Goal: Ask a question

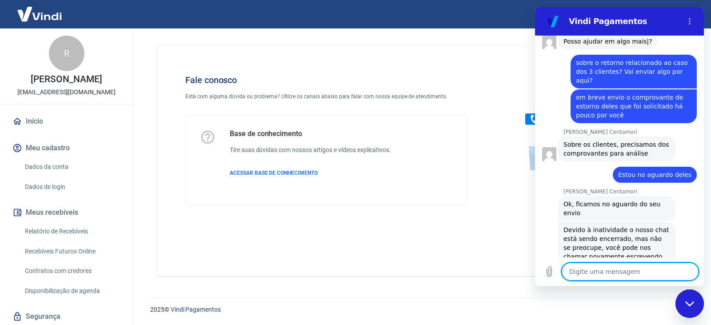
type textarea "x"
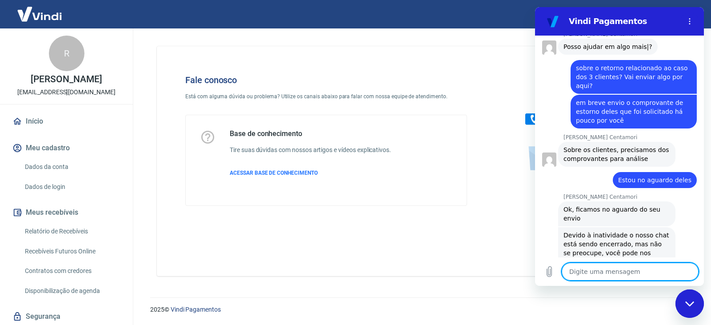
scroll to position [2388, 0]
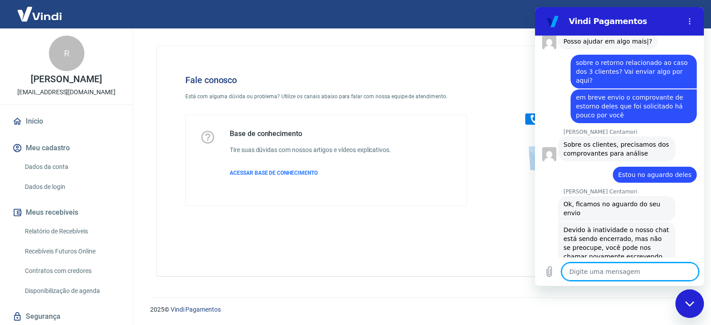
click at [605, 278] on textarea at bounding box center [629, 271] width 137 height 18
type textarea "a"
type textarea "x"
type textarea "ai"
type textarea "x"
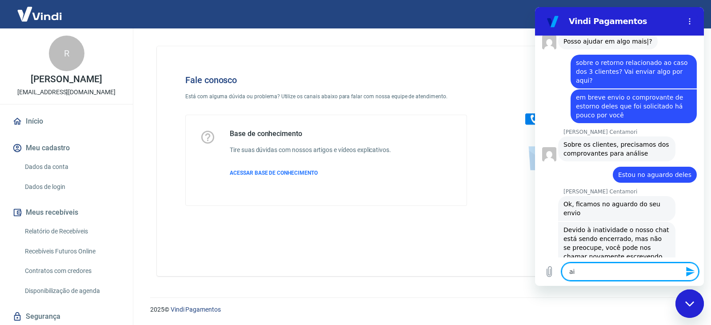
type textarea "ain"
type textarea "x"
type textarea "aind"
type textarea "x"
type textarea "ainda"
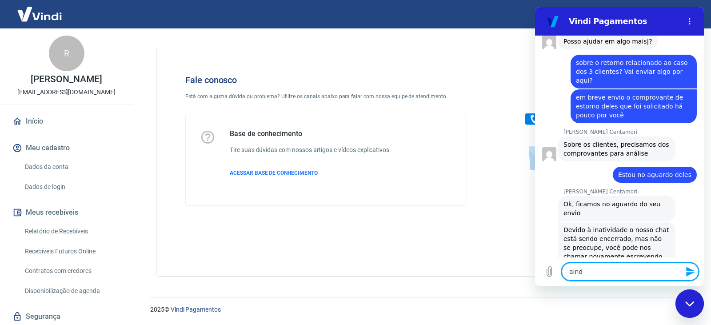
type textarea "x"
type textarea "ainda"
type textarea "x"
type textarea "ainda p"
type textarea "x"
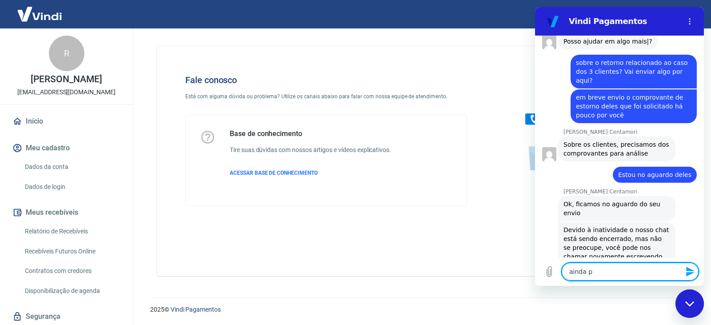
type textarea "ainda pr"
type textarea "x"
type textarea "ainda pre"
type textarea "x"
type textarea "ainda prec"
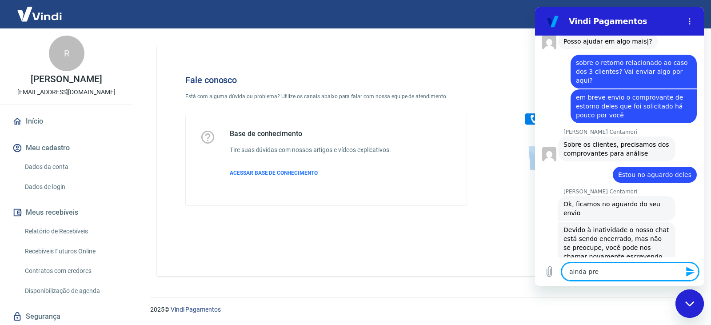
type textarea "x"
type textarea "ainda preci"
type textarea "x"
type textarea "ainda precis"
type textarea "x"
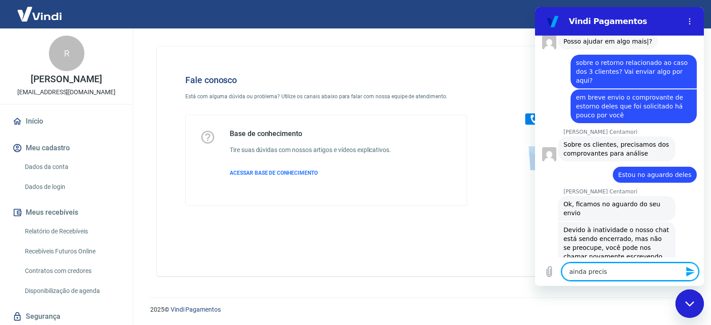
type textarea "ainda preciso"
type textarea "x"
type textarea "ainda preciso"
type textarea "x"
type textarea "ainda preciso d"
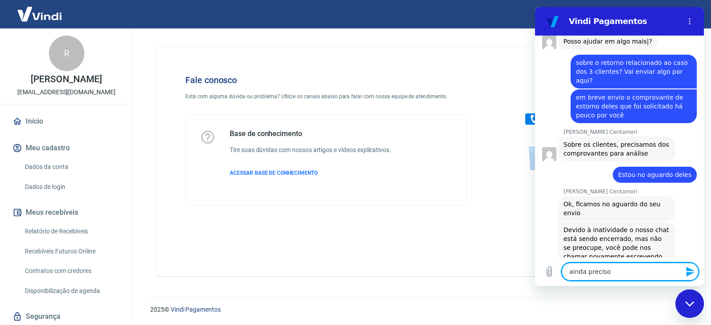
type textarea "x"
type textarea "ainda preciso de"
type textarea "x"
type textarea "ainda preciso de"
type textarea "x"
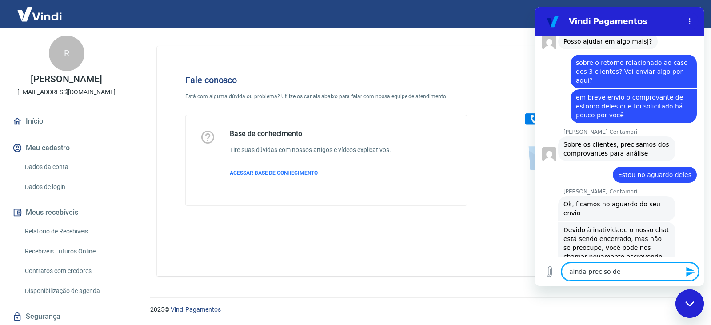
type textarea "ainda preciso de a"
type textarea "x"
type textarea "ainda preciso de aj"
type textarea "x"
type textarea "ainda preciso de aju"
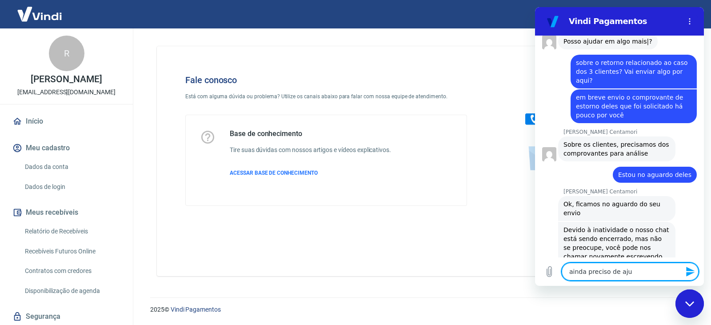
type textarea "x"
type textarea "ainda preciso de ajud"
type textarea "x"
type textarea "ainda preciso de ajuda"
type textarea "x"
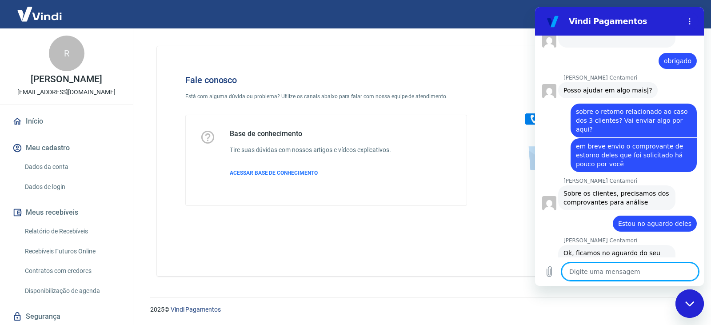
scroll to position [2402, 0]
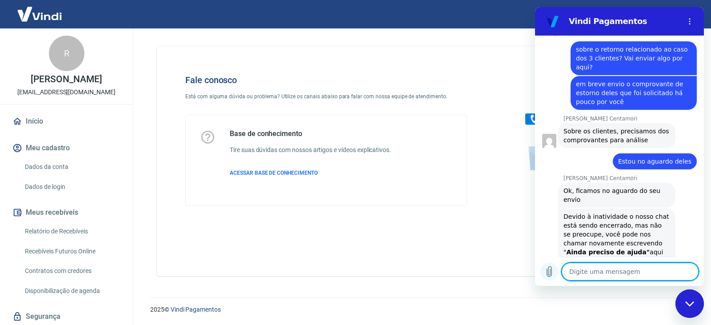
click at [549, 275] on icon "Carregar arquivo" at bounding box center [549, 271] width 11 height 11
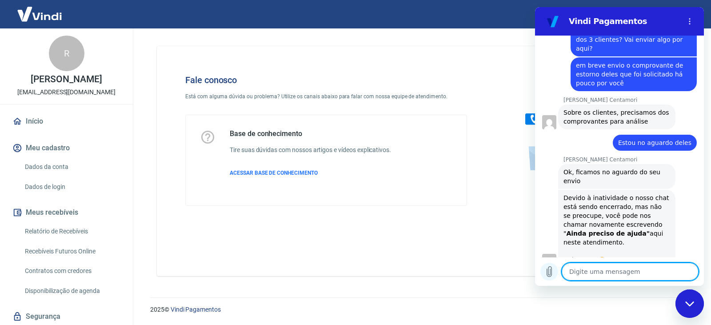
scroll to position [2422, 0]
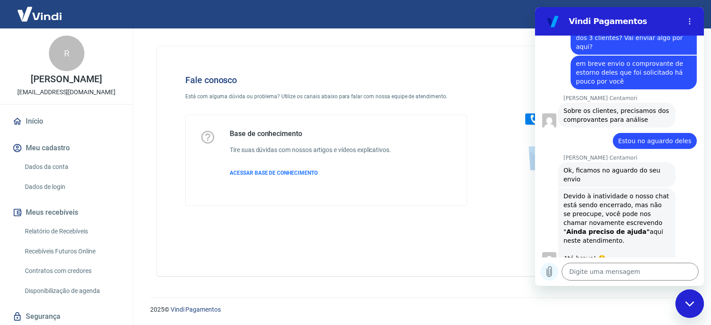
click at [550, 274] on icon "Carregar arquivo" at bounding box center [549, 271] width 5 height 10
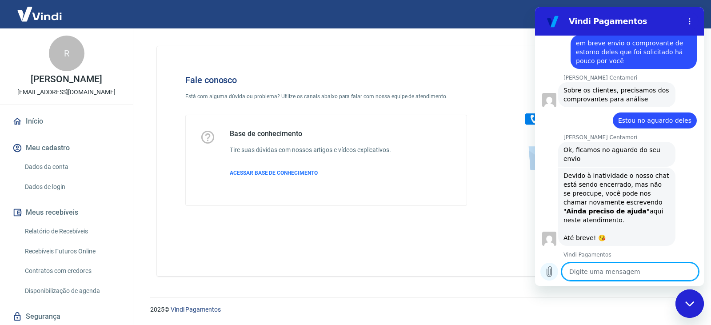
scroll to position [2444, 0]
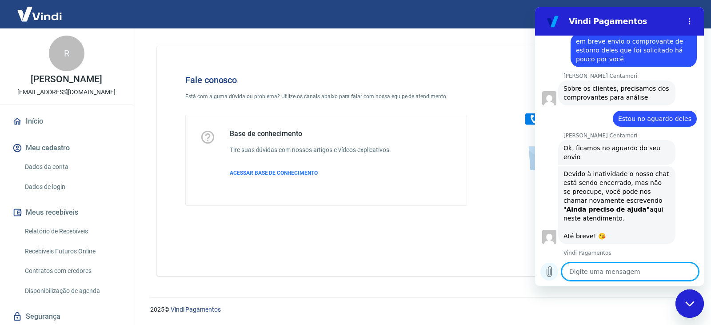
click at [551, 273] on icon "Carregar arquivo" at bounding box center [549, 271] width 11 height 11
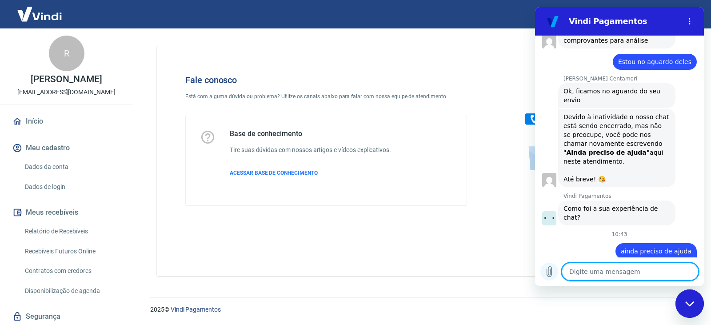
type textarea "x"
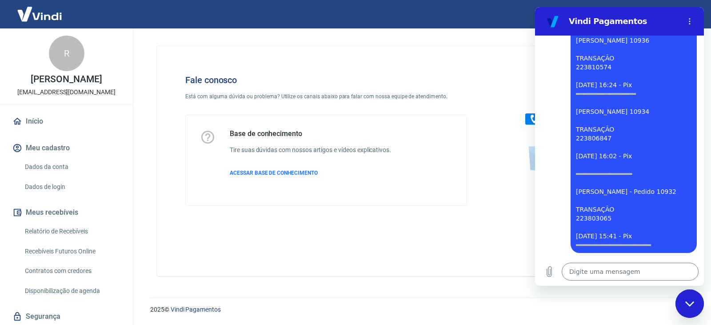
scroll to position [1356, 0]
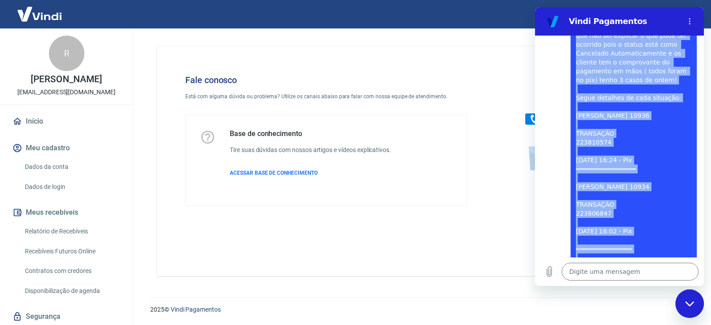
drag, startPoint x: 576, startPoint y: 118, endPoint x: 664, endPoint y: 217, distance: 132.4
click at [664, 217] on span "Por favor, tenho algumas situações que ocorreram ontem na Vindi com os pagament…" at bounding box center [632, 159] width 112 height 327
copy span "Por favor, tenho algumas situações que ocorreram ontem na Vindi com os pagament…"
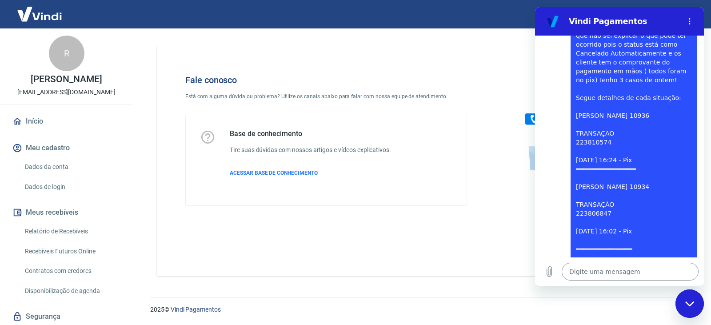
click at [601, 276] on textarea at bounding box center [629, 271] width 137 height 18
paste textarea "Por favor, tenho algumas situações que ocorreram ontem na Vindi com os pagament…"
type textarea "Por favor, tenho algumas situações que ocorreram ontem na Vindi com os pagament…"
type textarea "x"
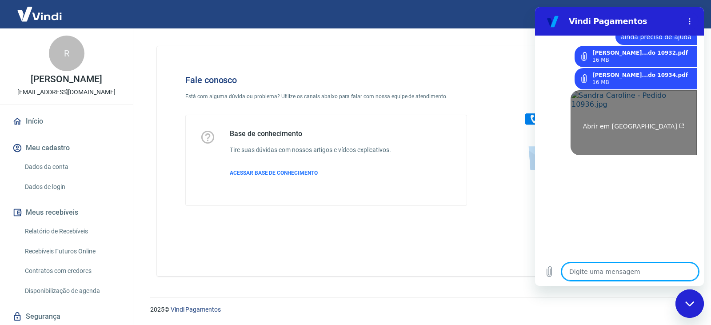
scroll to position [2849, 0]
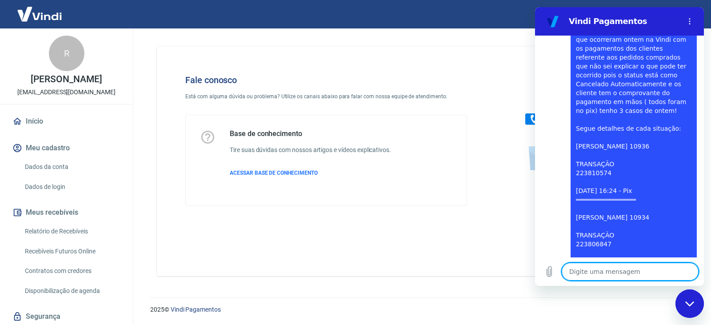
type textarea "x"
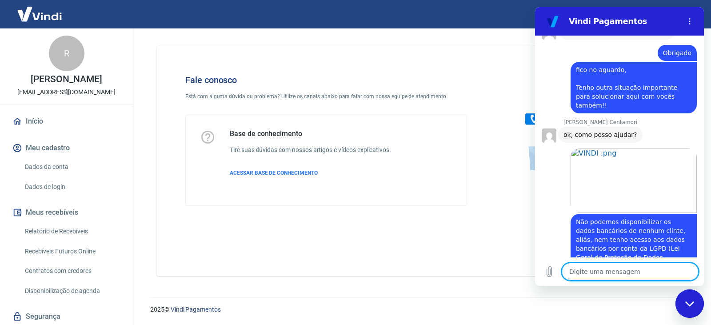
scroll to position [1827, 0]
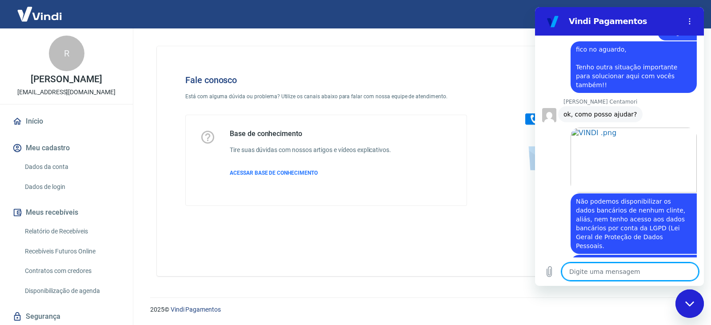
type textarea "Z"
type textarea "x"
type textarea "Z"
type textarea "x"
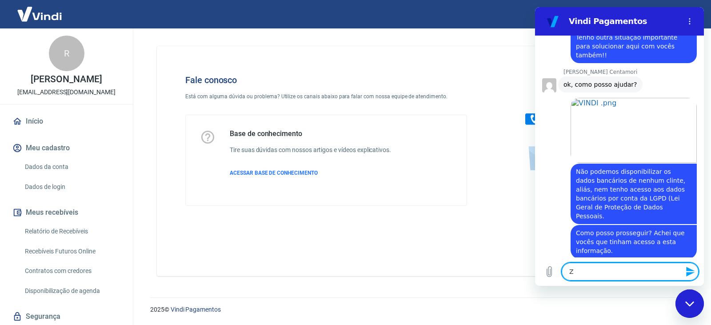
scroll to position [1871, 0]
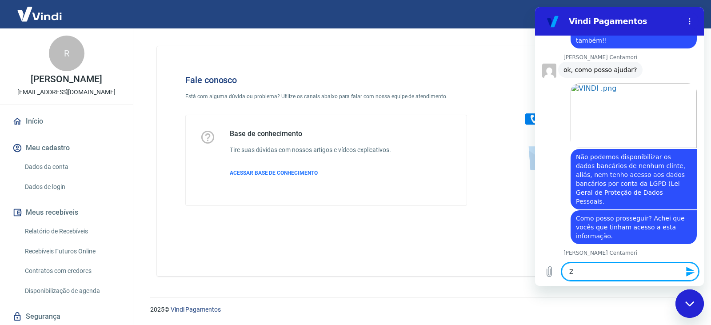
type textarea "x"
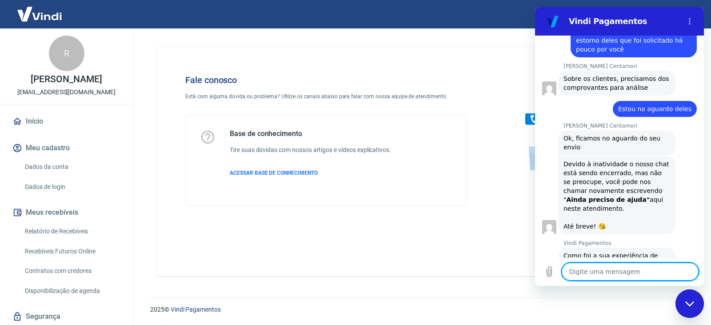
scroll to position [2449, 0]
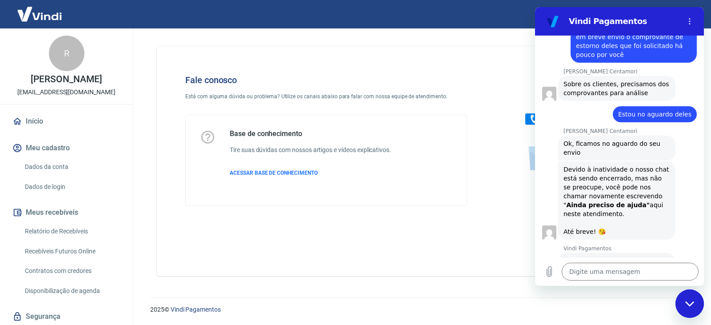
drag, startPoint x: 623, startPoint y: 194, endPoint x: 684, endPoint y: 194, distance: 61.7
click at [684, 300] on span "ainda preciso de ajuda" at bounding box center [655, 303] width 71 height 7
copy span "ainda preciso de ajuda"
click at [592, 277] on textarea at bounding box center [629, 271] width 137 height 18
paste textarea "ainda preciso de ajuda"
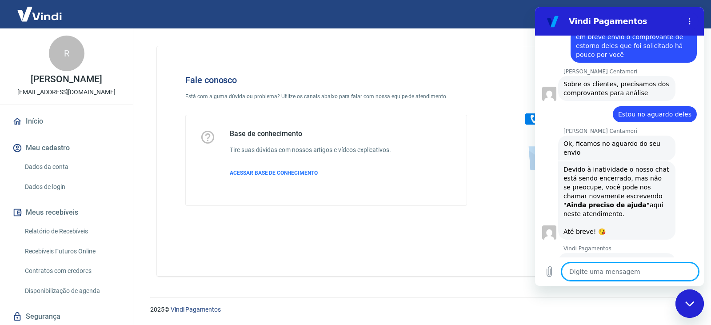
type textarea "ainda preciso de ajuda"
type textarea "x"
type textarea "ainda preciso de ajuda"
click at [687, 273] on icon "Enviar mensagem" at bounding box center [690, 271] width 8 height 10
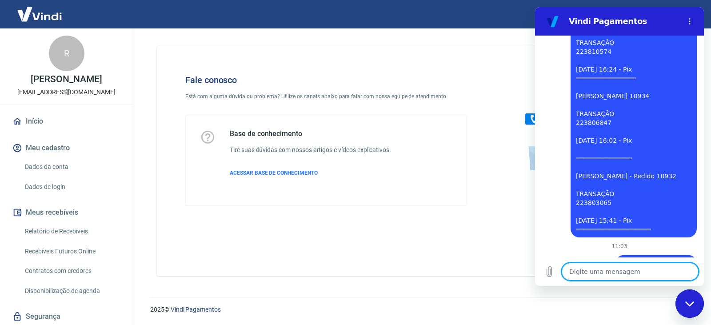
scroll to position [2989, 0]
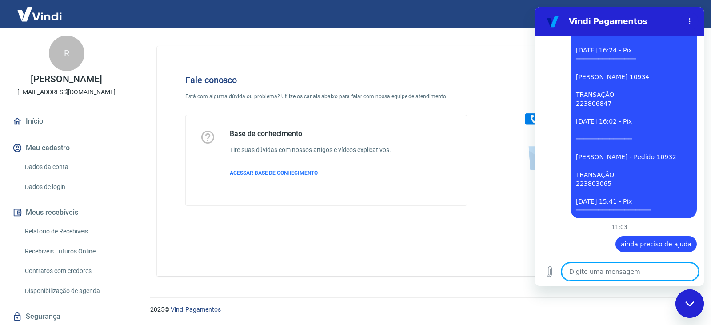
type textarea "x"
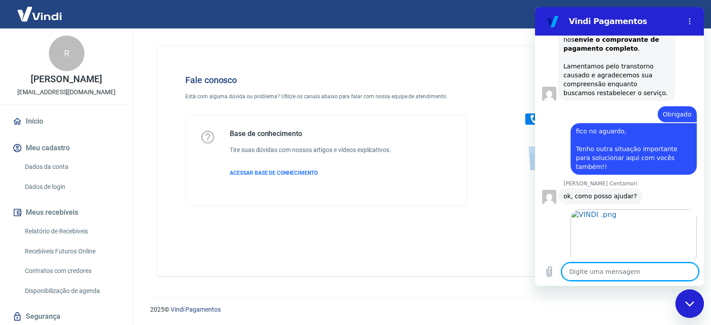
scroll to position [1701, 0]
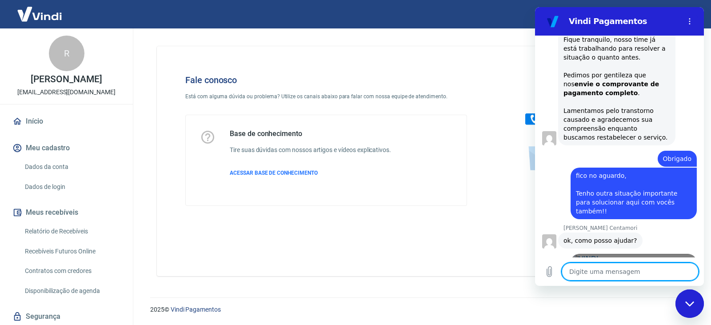
type textarea "e"
type textarea "x"
type textarea "es"
type textarea "x"
type textarea "ess"
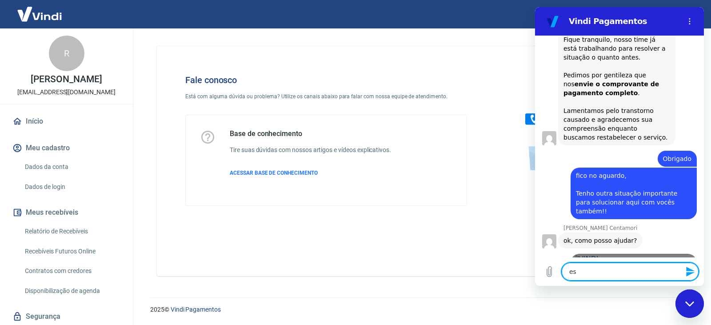
type textarea "x"
type textarea "esse"
type textarea "x"
type textarea "esse"
type textarea "x"
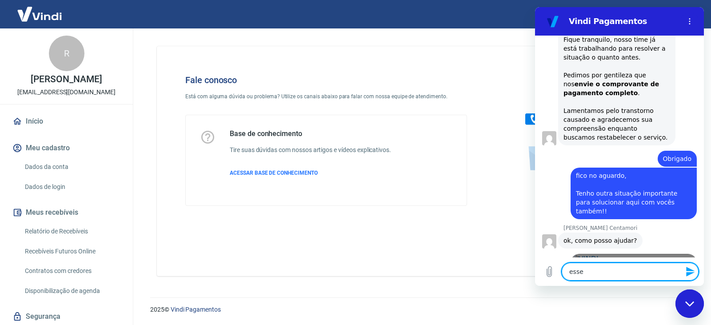
type textarea "esse c"
type textarea "x"
type textarea "esse cl"
type textarea "x"
type textarea "esse cli"
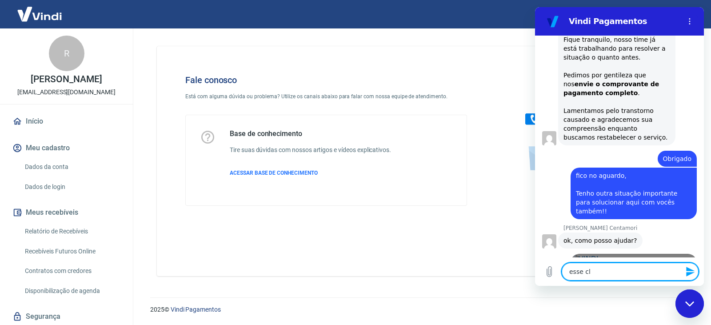
type textarea "x"
type textarea "esse clie"
type textarea "x"
type textarea "esse clien"
type textarea "x"
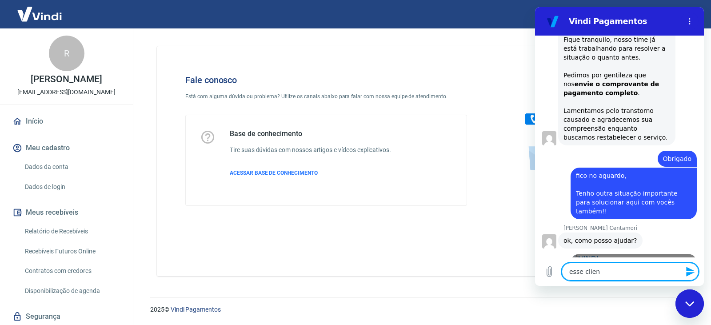
type textarea "esse client"
type textarea "x"
type textarea "esse cliente"
type textarea "x"
type textarea "esse cliente"
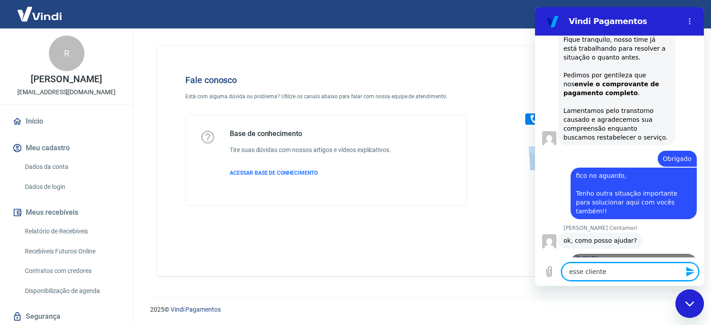
type textarea "x"
type textarea "esse cliente n"
type textarea "x"
type textarea "esse cliente nã"
type textarea "x"
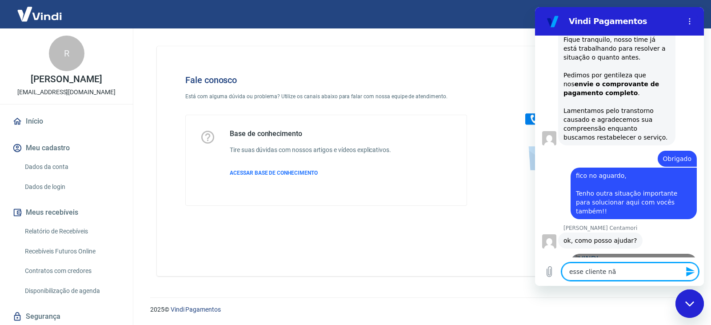
type textarea "esse cliente não"
type textarea "x"
type textarea "esse cliente não"
type textarea "x"
type textarea "esse cliente não e"
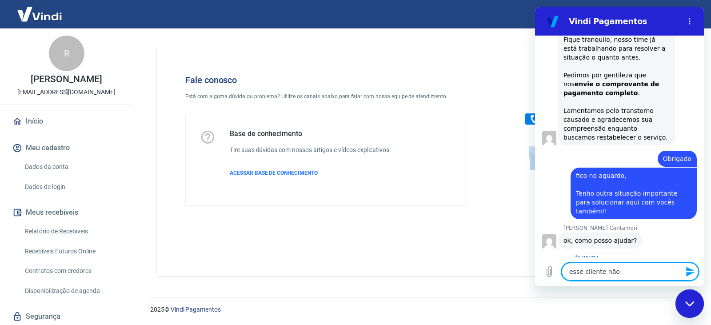
type textarea "x"
type textarea "esse cliente não es"
type textarea "x"
type textarea "esse cliente não est"
type textarea "x"
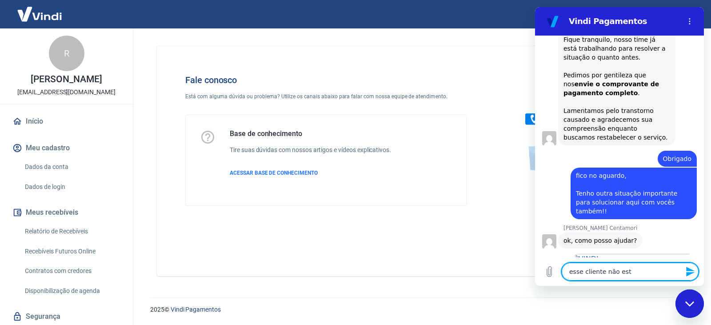
type textarea "esse cliente não está"
type textarea "x"
type textarea "esse cliente não está"
type textarea "x"
type textarea "esse cliente não está c"
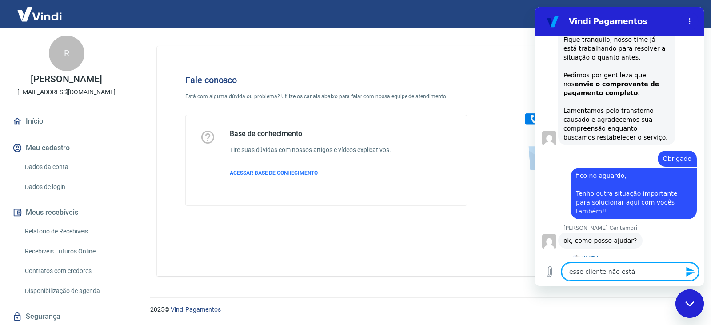
type textarea "x"
type textarea "esse cliente não está co"
type textarea "x"
type textarea "esse cliente não está con"
type textarea "x"
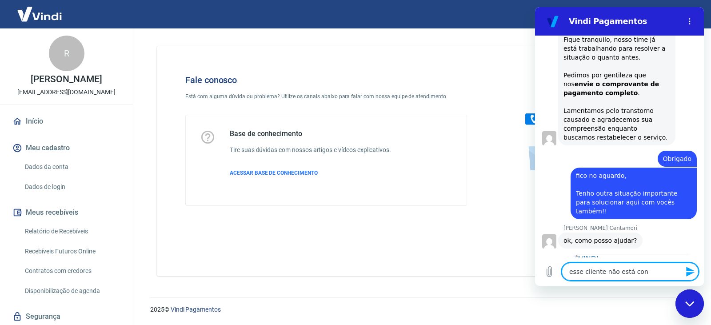
type textarea "esse cliente não está cons"
type textarea "x"
type textarea "esse cliente não está conse"
type textarea "x"
type textarea "esse cliente não está conseg"
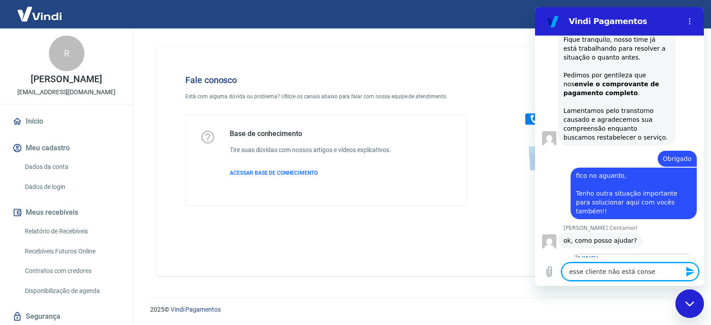
type textarea "x"
type textarea "esse cliente não está consegu"
type textarea "x"
type textarea "esse cliente não está consegui"
type textarea "x"
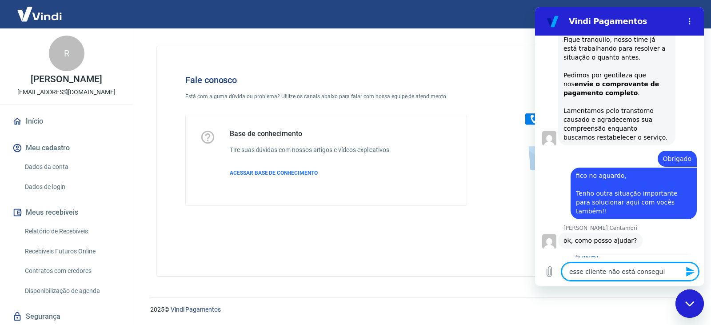
type textarea "esse cliente não está conseguin"
type textarea "x"
type textarea "esse cliente não está conseguind"
type textarea "x"
type textarea "esse cliente não está conseguindo"
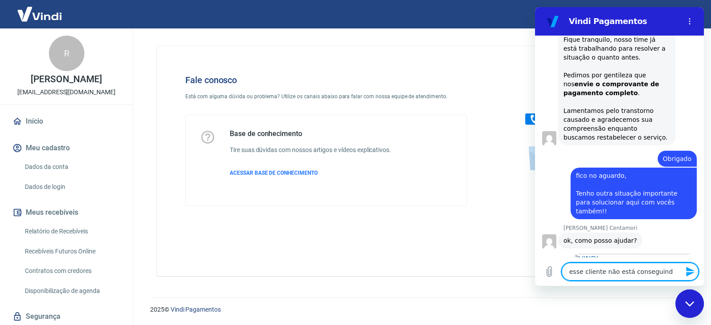
type textarea "x"
type textarea "esse cliente não está conseguindo"
type textarea "x"
type textarea "esse cliente não está conseguindo a"
type textarea "x"
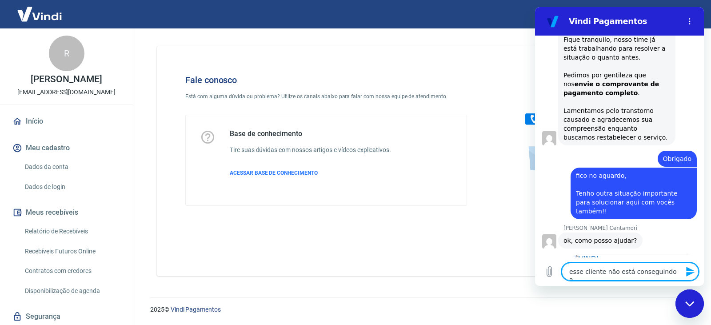
type textarea "esse cliente não está conseguindo"
type textarea "x"
type textarea "esse cliente não está conseguindo a"
type textarea "x"
type textarea "esse cliente não está conseguindo ab"
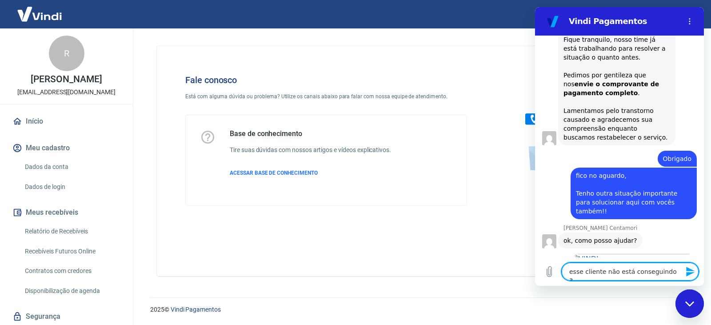
type textarea "x"
type textarea "esse cliente não está conseguindo abr"
type textarea "x"
type textarea "esse cliente não está conseguindo abri"
type textarea "x"
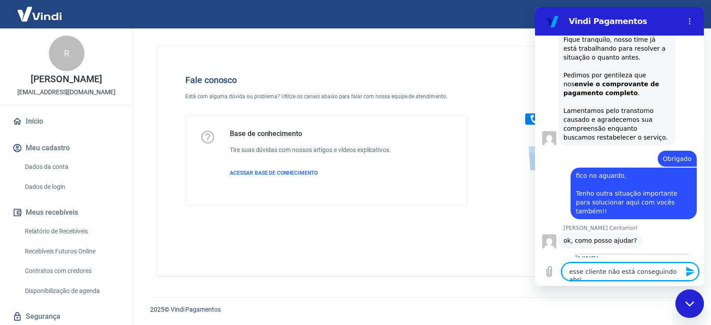
type textarea "esse cliente não está conseguindo abrir"
type textarea "x"
type textarea "esse cliente não está conseguindo abrir"
type textarea "x"
type textarea "esse cliente não está conseguindo abrir c"
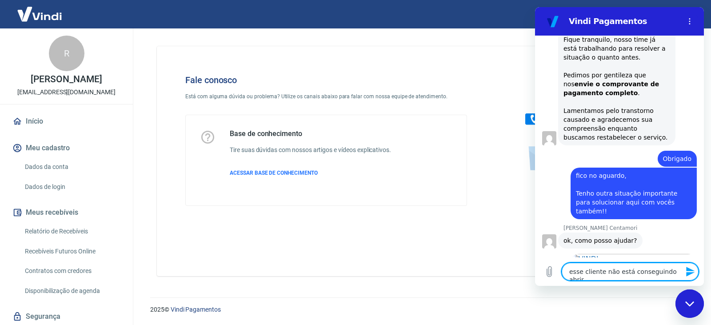
type textarea "x"
type textarea "esse cliente não está conseguindo abrir ch"
type textarea "x"
type textarea "esse cliente não está conseguindo abrir cha"
type textarea "x"
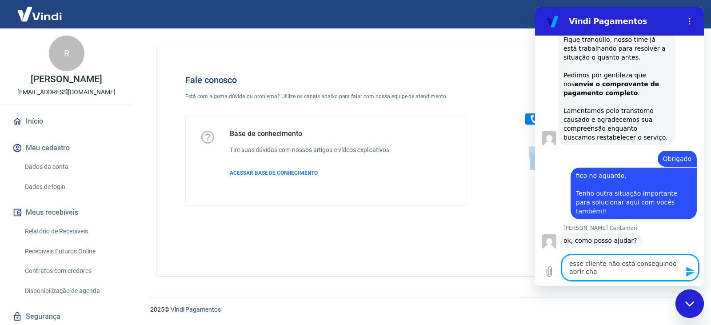
type textarea "esse cliente não está conseguindo abrir cham"
type textarea "x"
type textarea "esse cliente não está conseguindo abrir chama"
type textarea "x"
type textarea "esse cliente não está conseguindo abrir chamad"
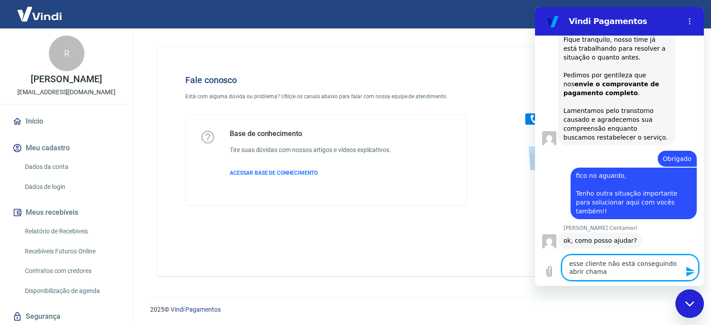
type textarea "x"
type textarea "esse cliente não está conseguindo abrir chamado"
type textarea "x"
type textarea "esse cliente não está conseguindo abrir chamado"
type textarea "x"
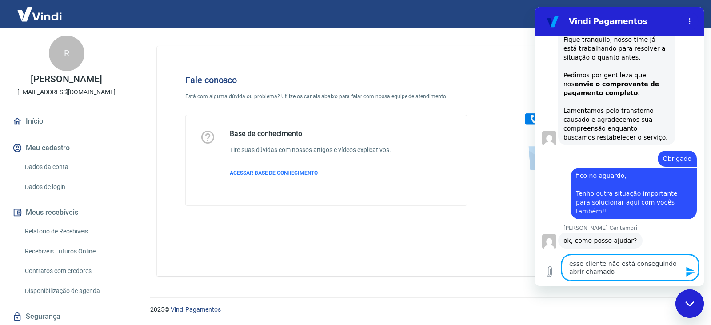
type textarea "esse cliente não está conseguindo abrir chamado d"
type textarea "x"
type textarea "esse cliente não está conseguindo abrir chamado di"
type textarea "x"
type textarea "esse cliente não está conseguindo abrir chamado dir"
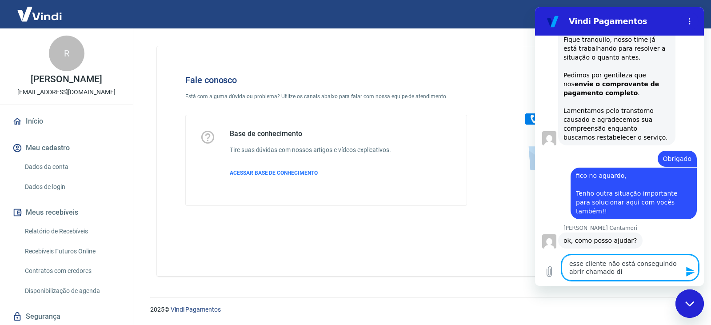
type textarea "x"
type textarea "esse cliente não está conseguindo abrir chamado dire"
type textarea "x"
type textarea "esse cliente não está conseguindo abrir chamado diret"
type textarea "x"
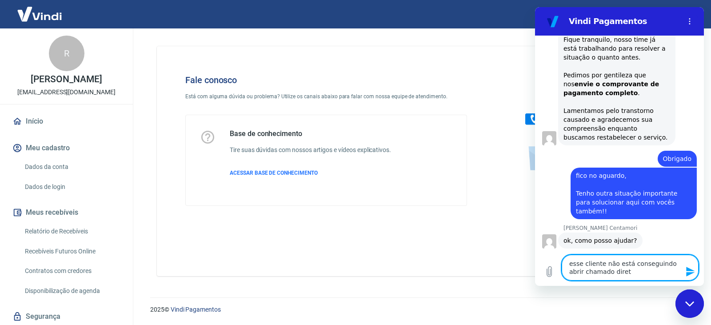
type textarea "esse cliente não está conseguindo abrir chamado direta"
type textarea "x"
type textarea "esse cliente não está conseguindo abrir chamado diretam"
type textarea "x"
type textarea "esse cliente não está conseguindo abrir chamado diretame"
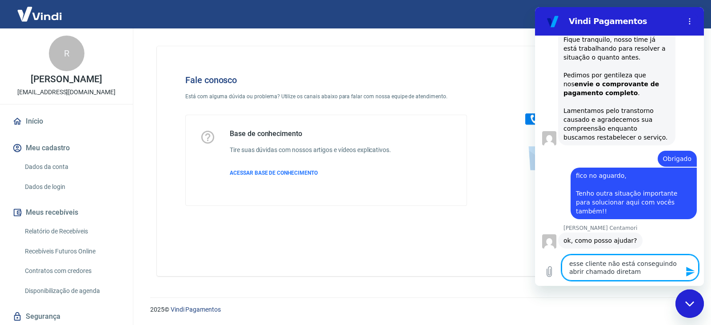
type textarea "x"
type textarea "esse cliente não está conseguindo abrir chamado diretamen"
type textarea "x"
type textarea "esse cliente não está conseguindo abrir chamado diretament"
type textarea "x"
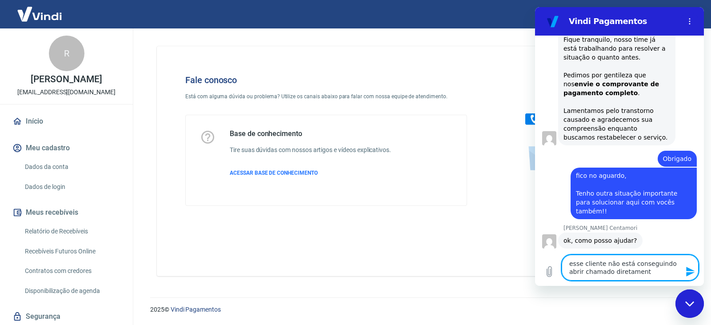
type textarea "esse cliente não está conseguindo abrir chamado diretamente"
type textarea "x"
type textarea "esse cliente não está conseguindo abrir chamado diretamente"
type textarea "x"
type textarea "esse cliente não está conseguindo abrir chamado diretamente c"
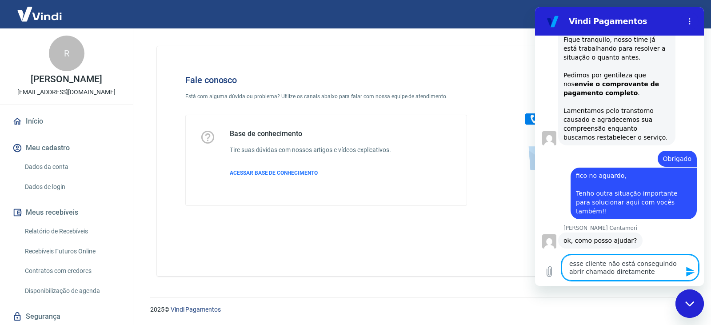
type textarea "x"
type textarea "esse cliente não está conseguindo abrir chamado diretamente co"
type textarea "x"
type textarea "esse cliente não está conseguindo abrir chamado diretamente com"
type textarea "x"
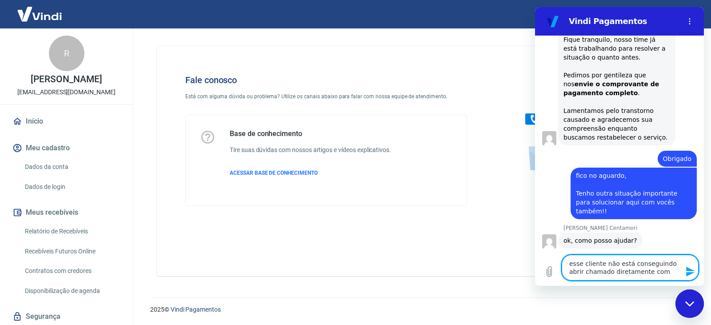
type textarea "esse cliente não está conseguindo abrir chamado diretamente com"
type textarea "x"
type textarea "esse cliente não está conseguindo abrir chamado diretamente com v"
type textarea "x"
type textarea "esse cliente não está conseguindo abrir chamado diretamente com vo"
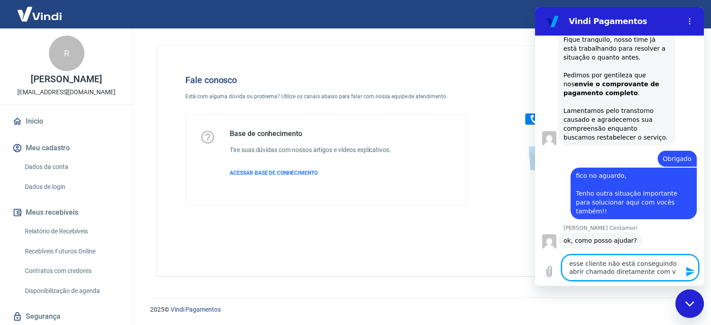
type textarea "x"
type textarea "esse cliente não está conseguindo abrir chamado diretamente com voc"
type textarea "x"
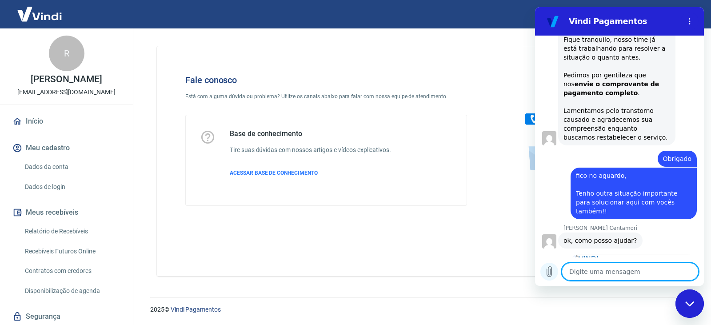
click at [547, 272] on icon "Carregar arquivo" at bounding box center [549, 271] width 5 height 10
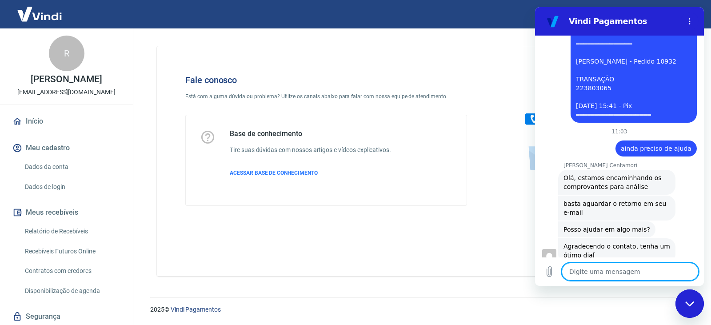
scroll to position [3085, 0]
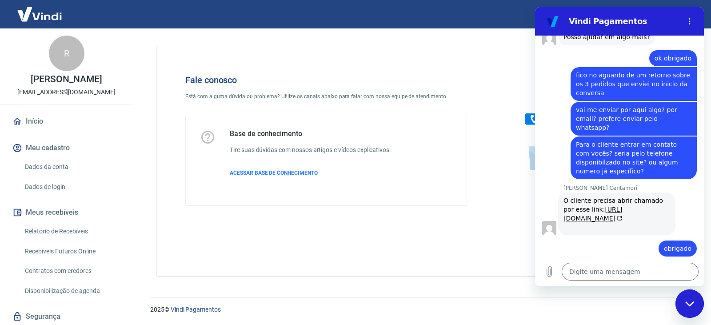
scroll to position [2108, 0]
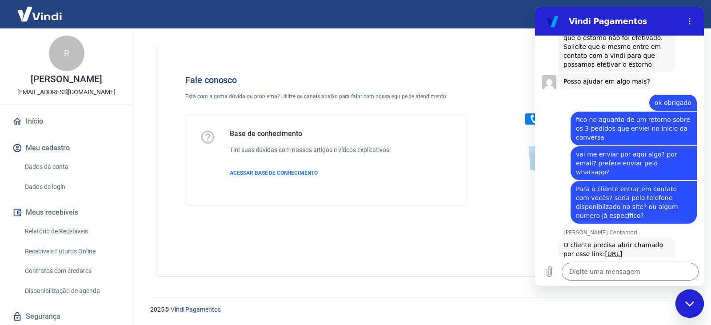
drag, startPoint x: 637, startPoint y: 163, endPoint x: 558, endPoint y: 109, distance: 95.8
click at [558, 237] on div "[PERSON_NAME] Centamori diz: O cliente precisa abrir chamado por esse link: [UR…" at bounding box center [616, 258] width 117 height 43
copy div "O cliente precisa abrir chamado por esse link: [URL][DOMAIN_NAME]"
click at [591, 269] on textarea at bounding box center [629, 271] width 137 height 18
paste textarea "O cliente precisa abrir chamado por esse link: [URL][DOMAIN_NAME]"
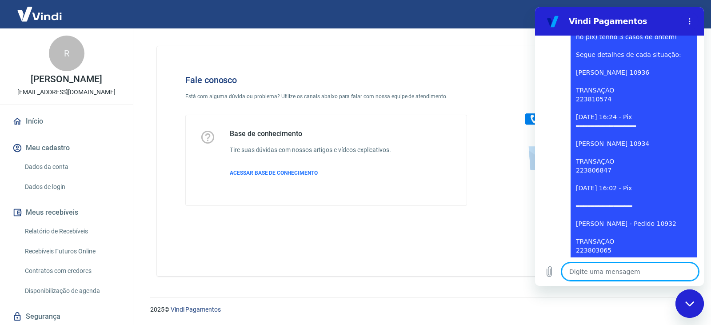
scroll to position [3189, 0]
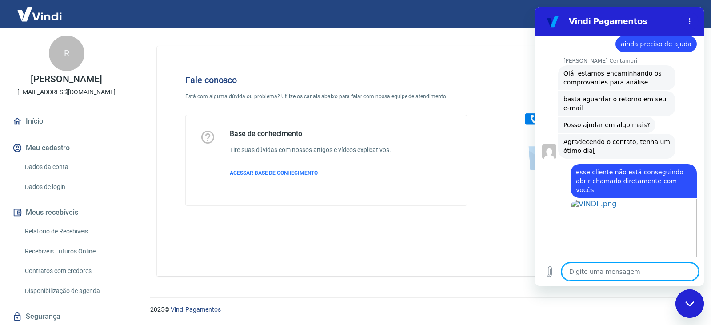
click at [311, 236] on div "Fale conosco Está com alguma dúvida ou problema? Utilize os canais abaixo para …" at bounding box center [420, 161] width 526 height 230
